Goal: Task Accomplishment & Management: Manage account settings

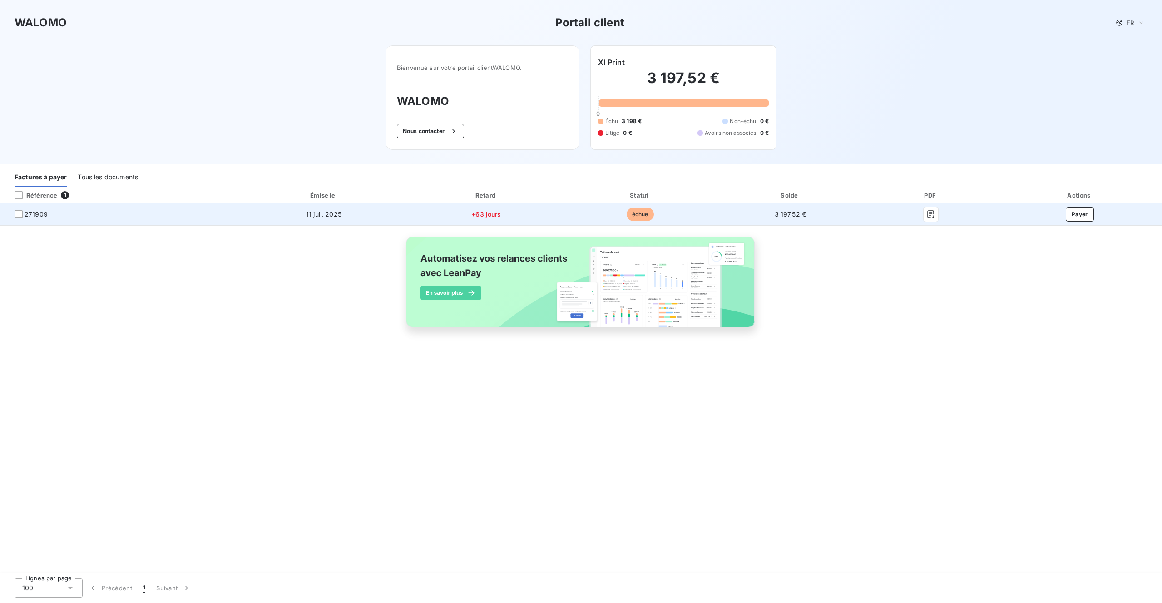
click at [210, 214] on span "271909" at bounding box center [119, 214] width 224 height 9
click at [1076, 213] on button "Payer" at bounding box center [1080, 214] width 28 height 15
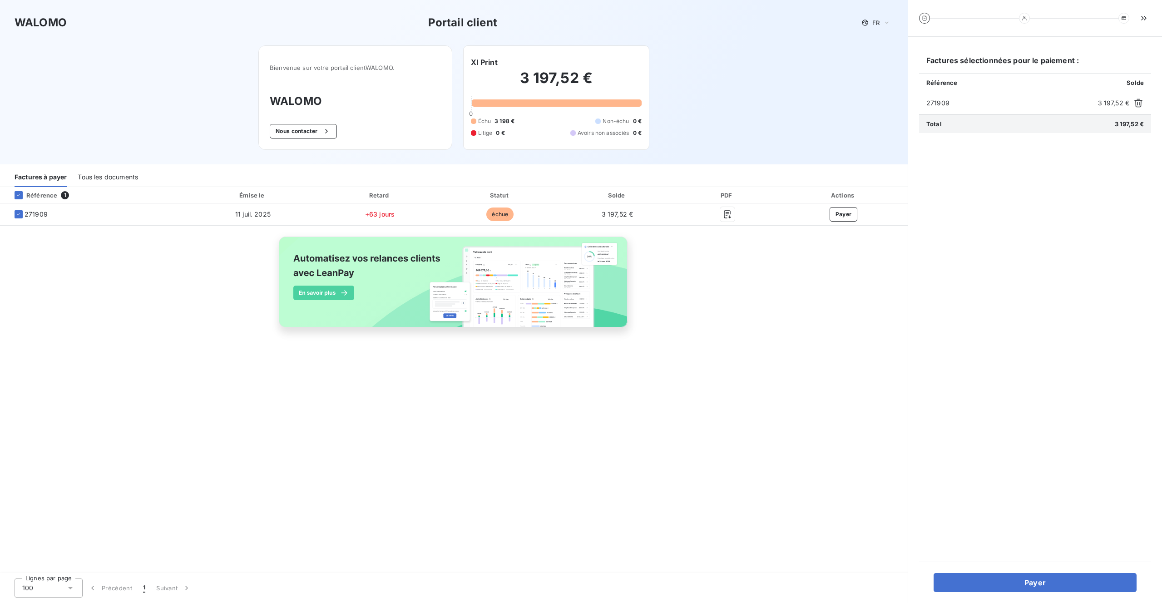
click at [370, 97] on h3 "WALOMO" at bounding box center [355, 101] width 171 height 16
click at [101, 176] on div "Tous les documents" at bounding box center [108, 177] width 60 height 19
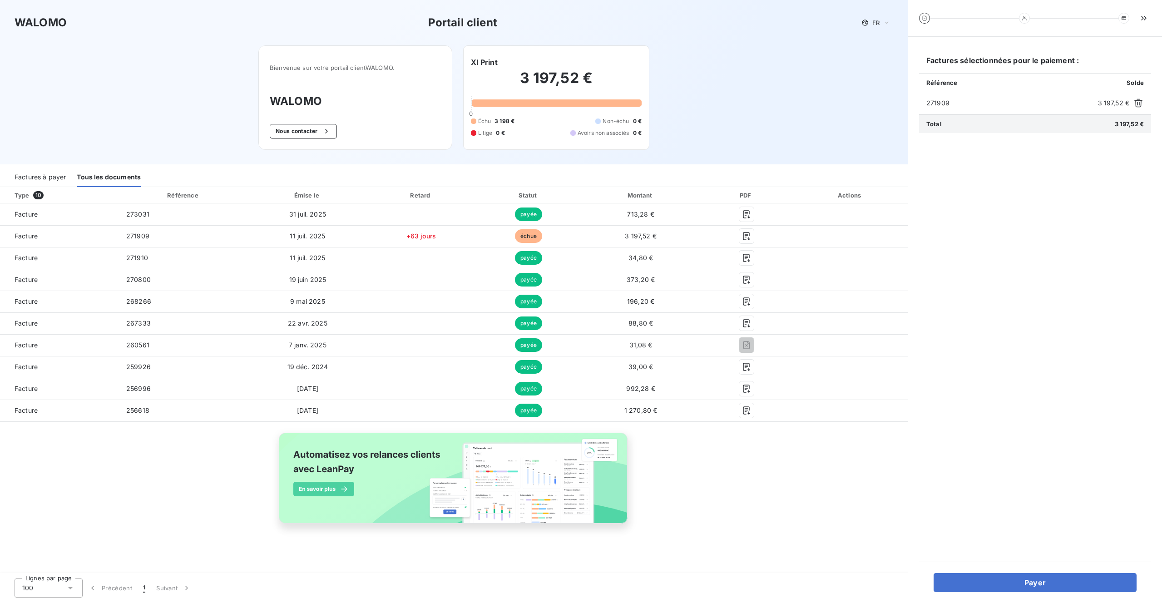
click at [54, 173] on div "Factures à payer" at bounding box center [40, 177] width 51 height 19
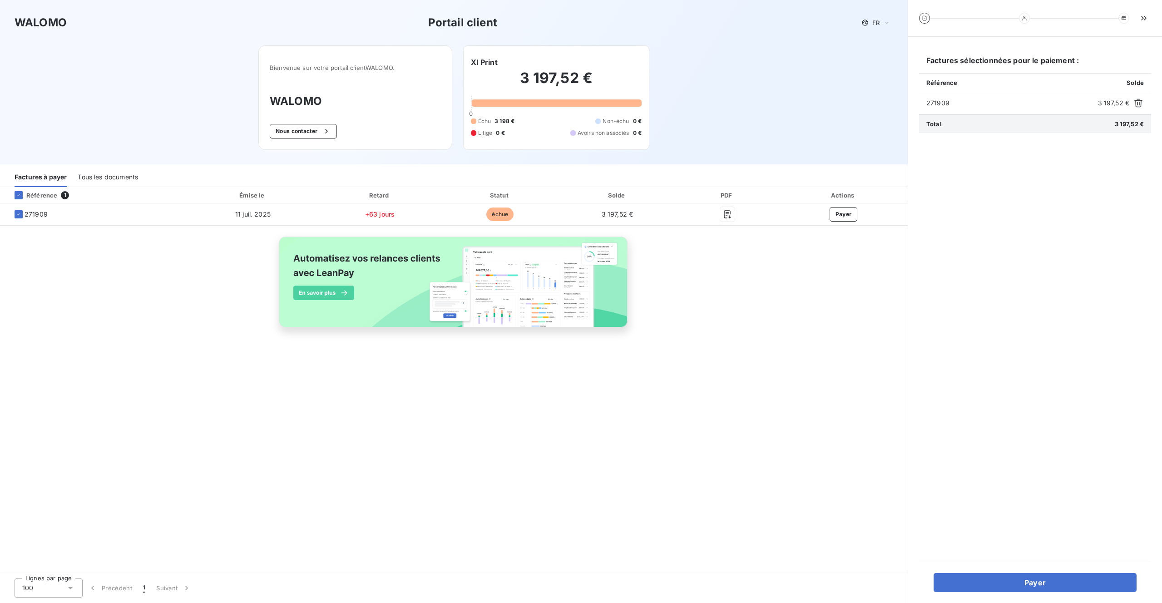
click at [100, 178] on div "Tous les documents" at bounding box center [108, 177] width 60 height 19
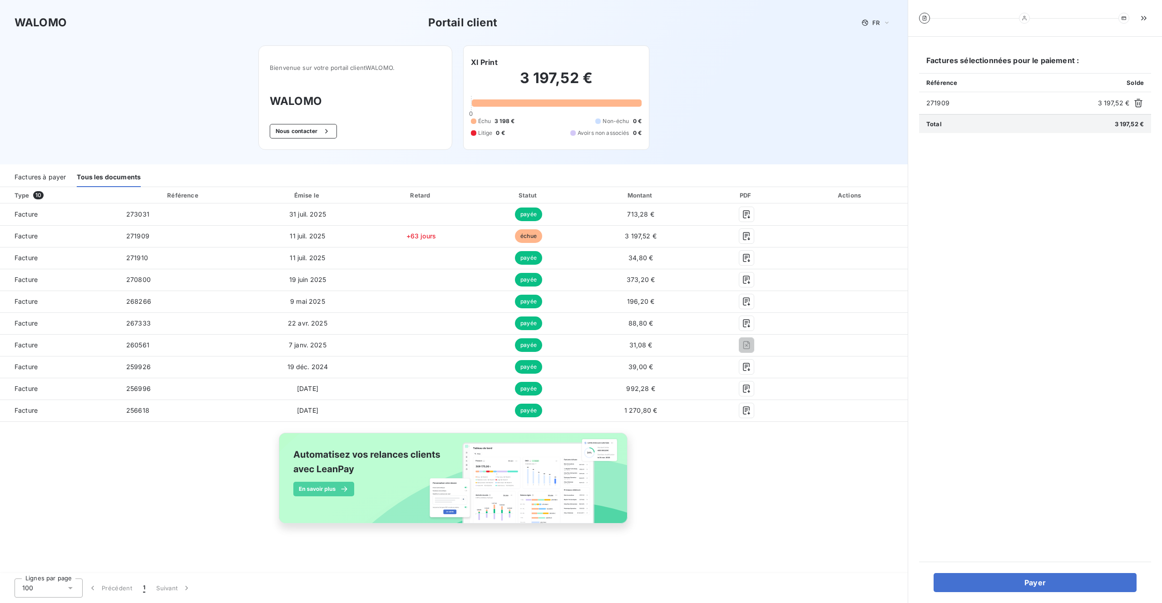
click at [582, 173] on div "Factures à payer Tous les documents" at bounding box center [454, 177] width 908 height 19
click at [171, 508] on div "Type 10 Référence Émise le Retard Statut Montant PDF Actions Facture 273031 [DA…" at bounding box center [454, 365] width 908 height 357
click at [1008, 581] on button "Payer" at bounding box center [1034, 582] width 203 height 19
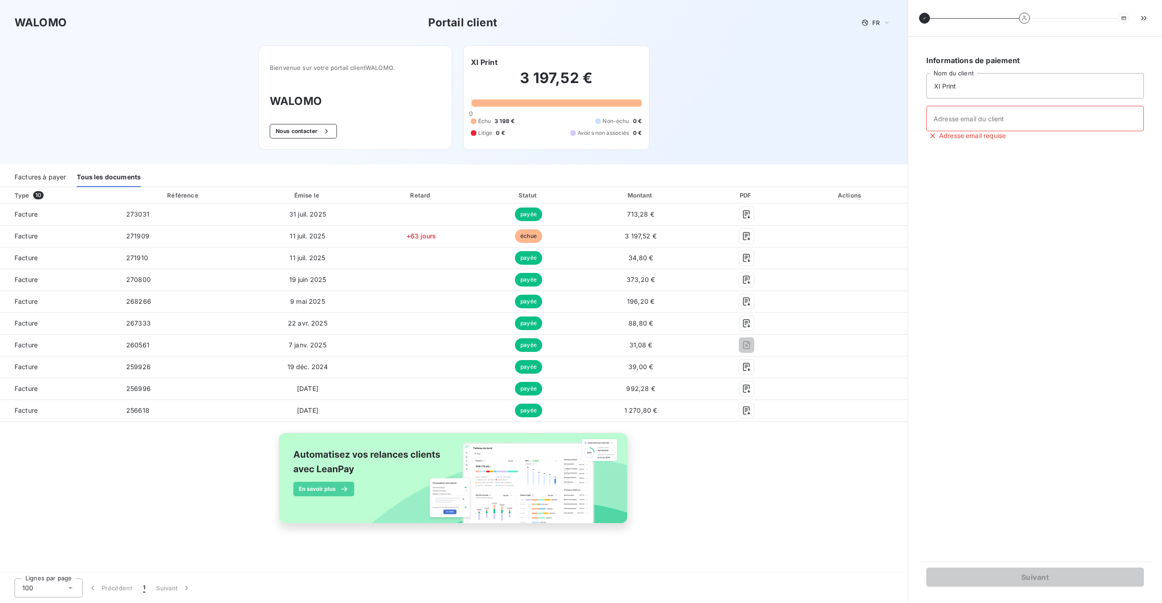
click at [363, 106] on h3 "WALOMO" at bounding box center [355, 101] width 171 height 16
